Goal: Task Accomplishment & Management: Use online tool/utility

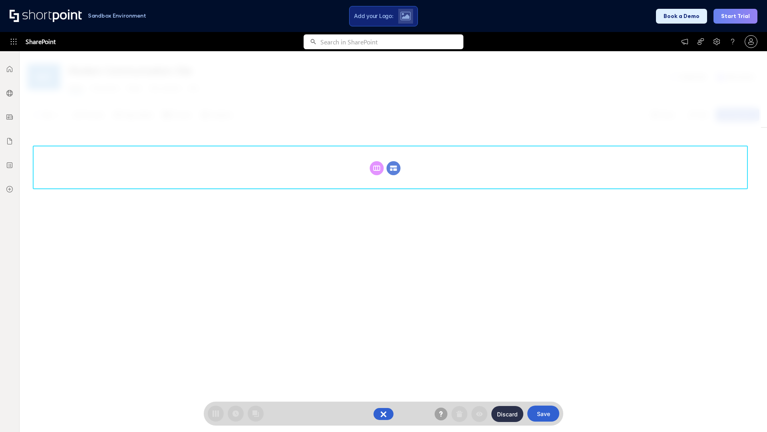
click at [394, 168] on circle at bounding box center [394, 168] width 14 height 14
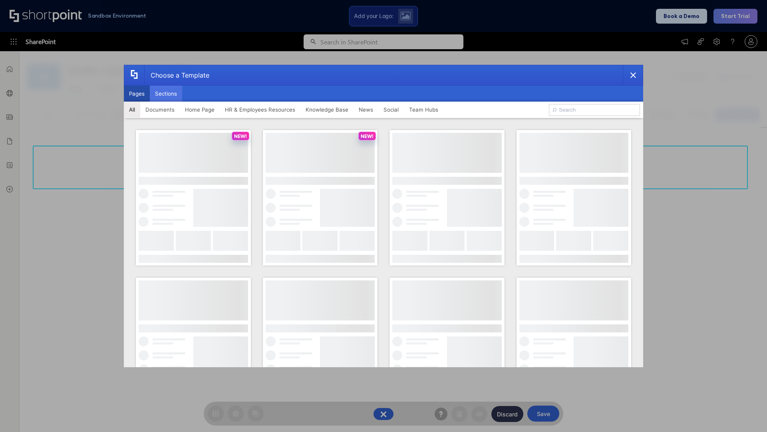
click at [166, 93] on button "Sections" at bounding box center [166, 94] width 32 height 16
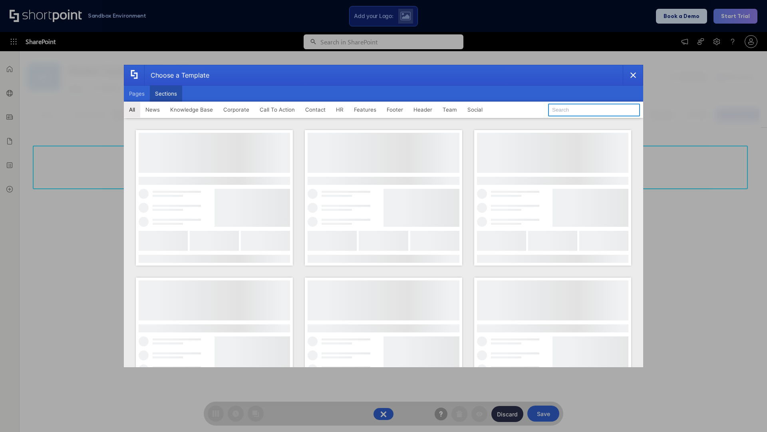
type input "Footer 3"
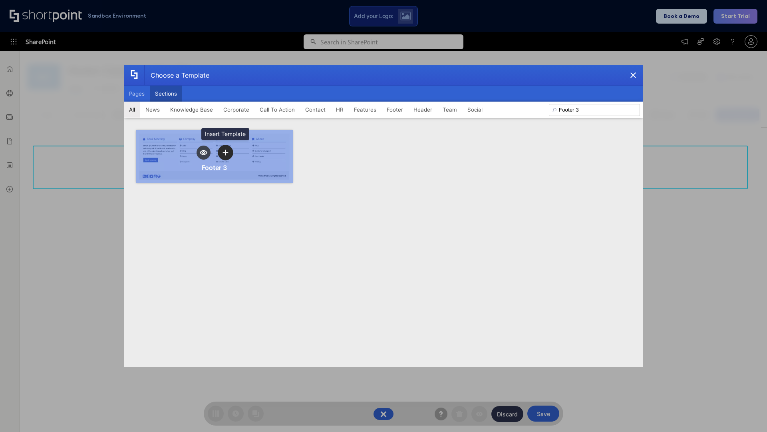
click at [225, 152] on icon "template selector" at bounding box center [226, 152] width 6 height 6
